Goal: Check status: Check status

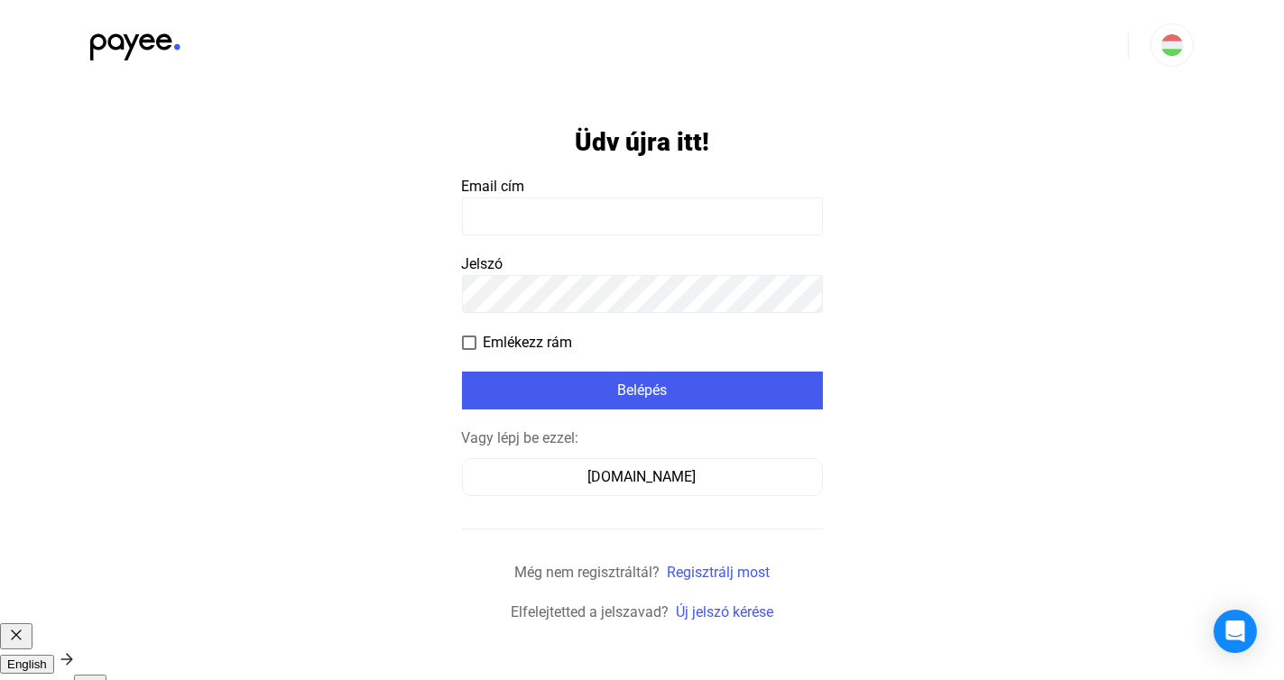
click at [546, 200] on input at bounding box center [642, 217] width 361 height 38
click at [568, 214] on input at bounding box center [642, 217] width 361 height 38
click at [493, 208] on input at bounding box center [642, 217] width 361 height 38
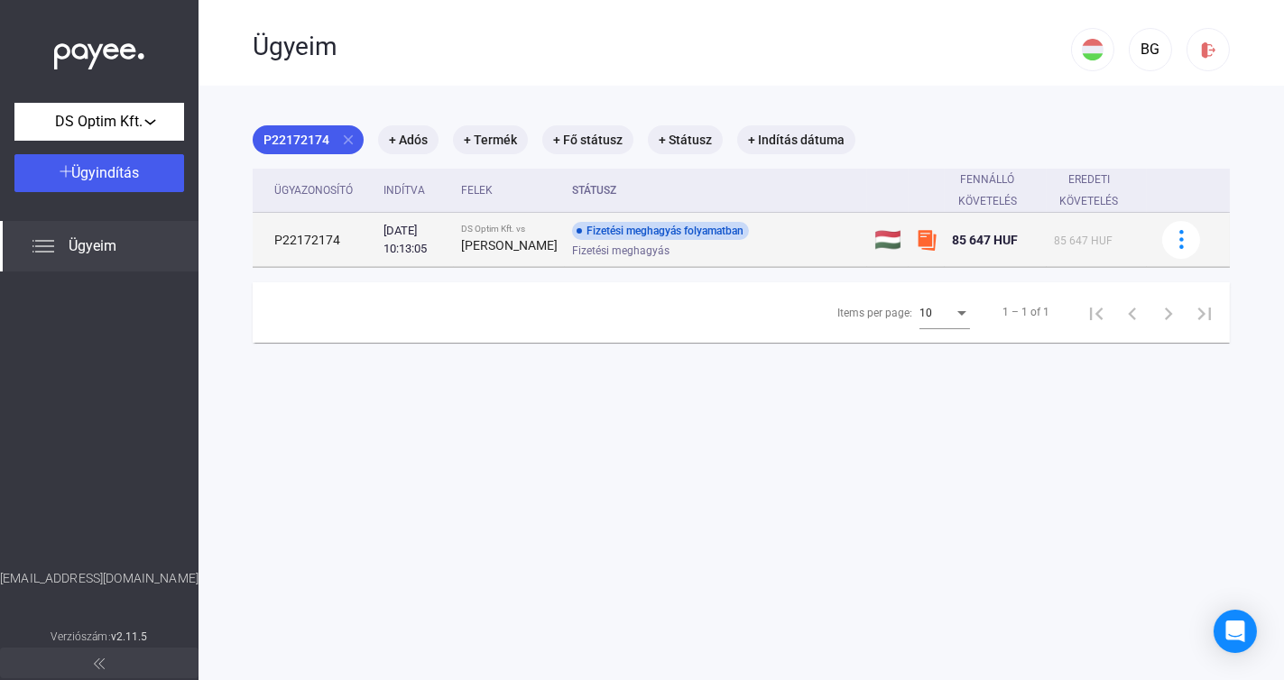
click at [340, 245] on td "P22172174" at bounding box center [315, 240] width 124 height 54
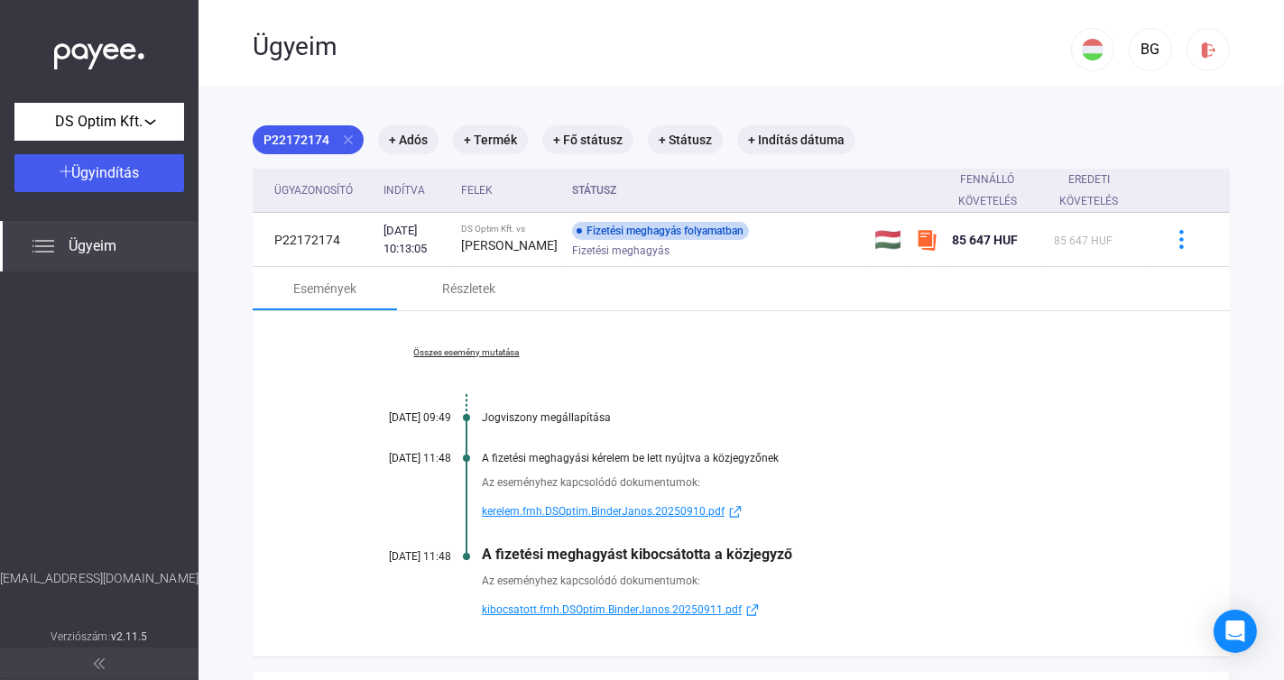
click at [568, 522] on span "kerelem.fmh.DSOptim.BinderJanos.20250910.pdf" at bounding box center [603, 512] width 243 height 22
